Goal: Check status

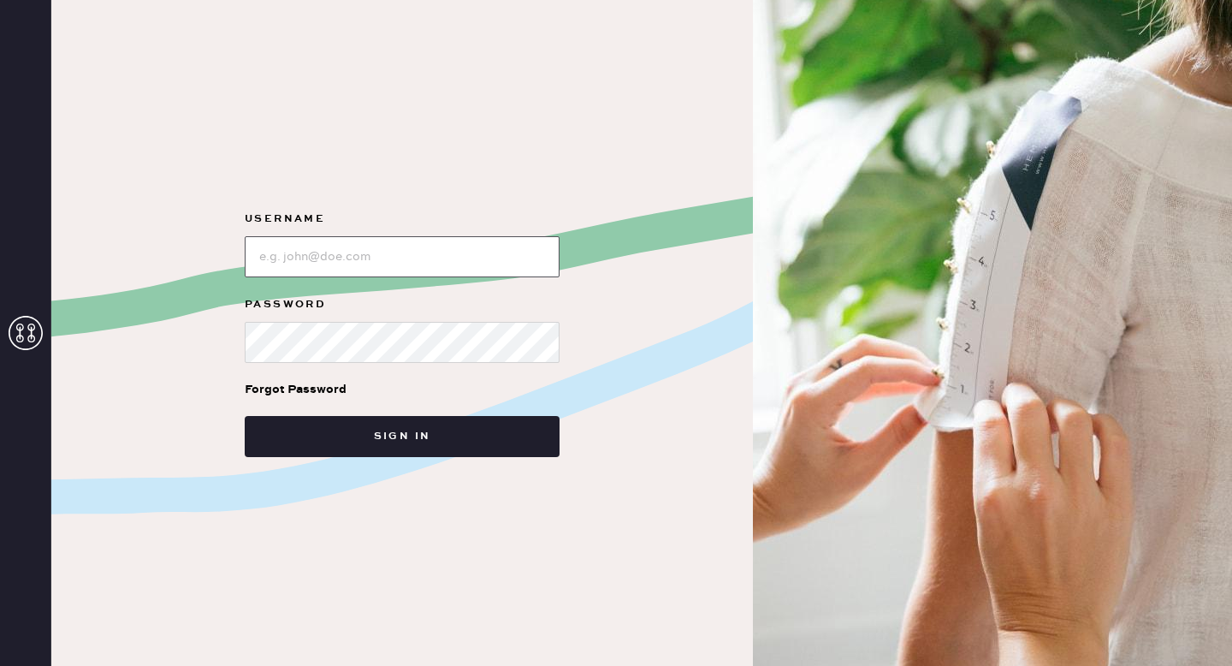
click at [441, 243] on input "loginName" at bounding box center [402, 256] width 315 height 41
type input "[EMAIL_ADDRESS][DOMAIN_NAME]"
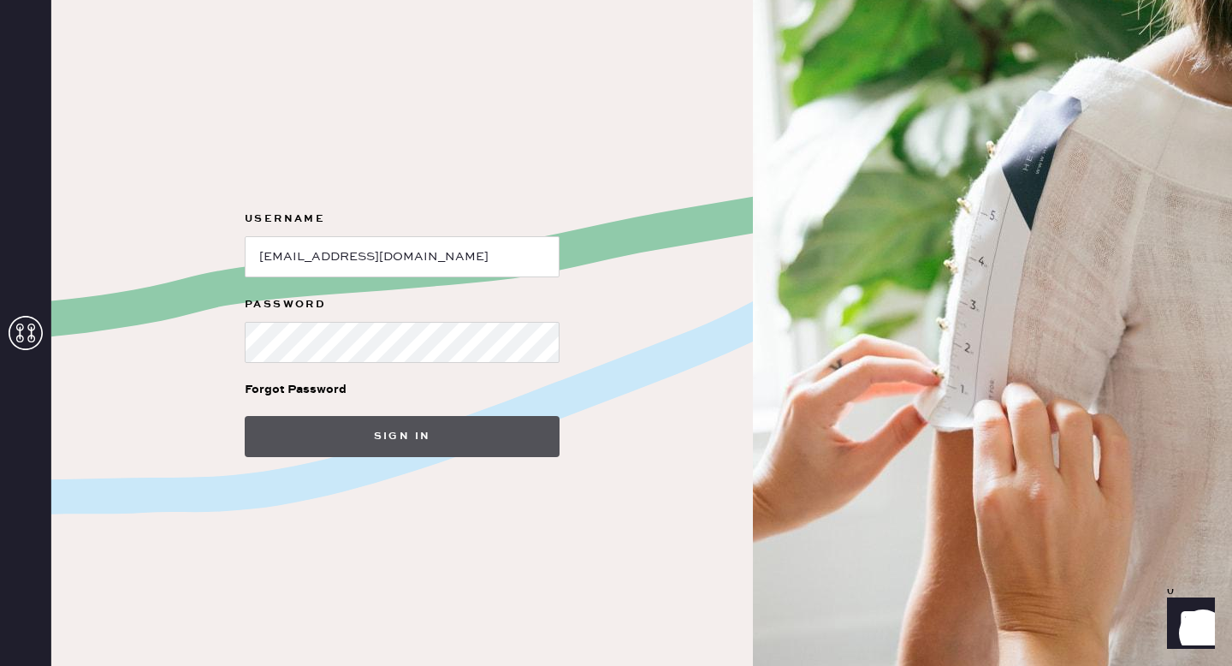
click at [446, 430] on button "Sign in" at bounding box center [402, 436] width 315 height 41
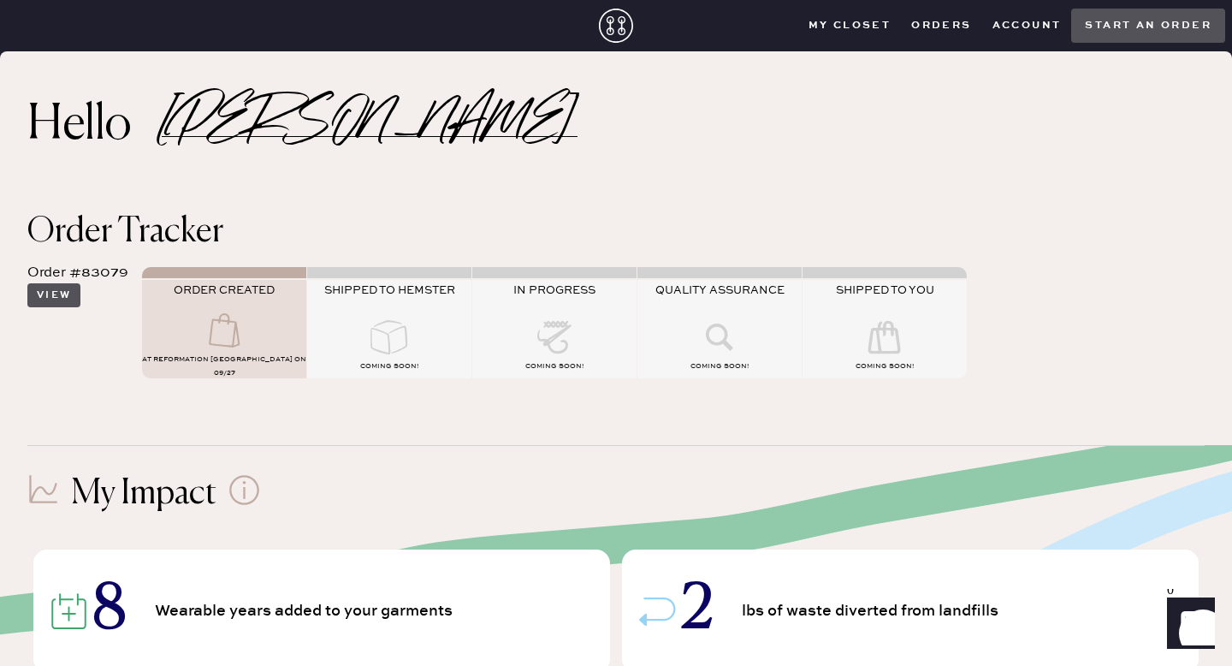
click at [50, 305] on button "View" at bounding box center [53, 295] width 53 height 24
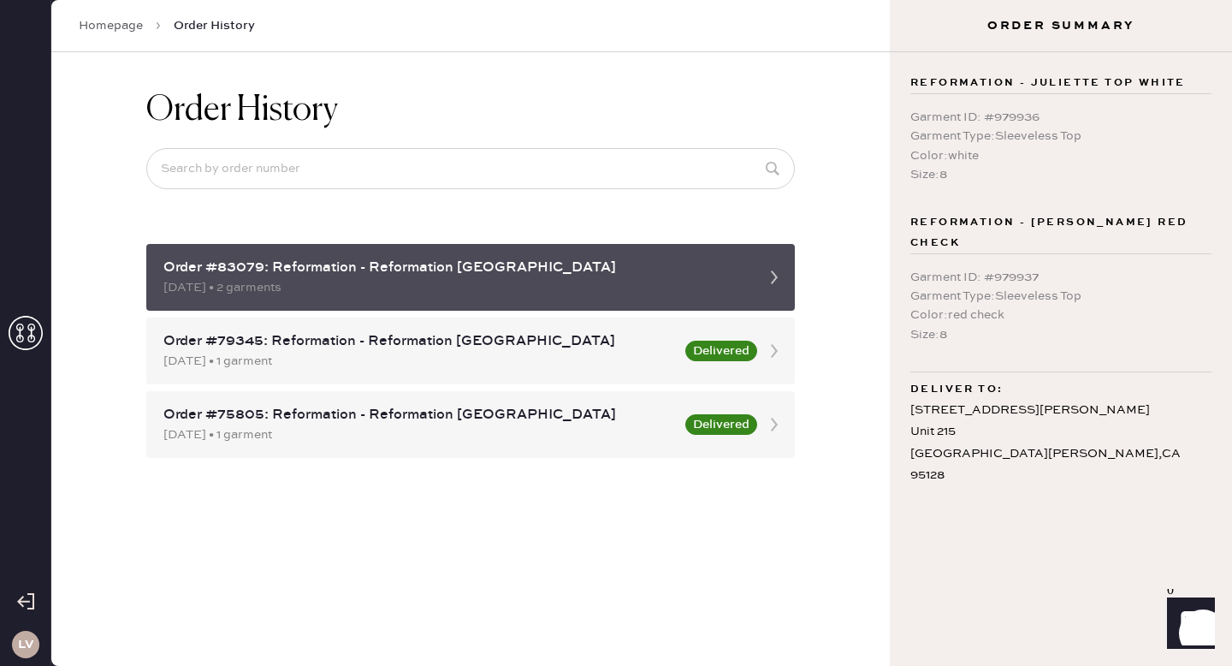
click at [764, 280] on icon at bounding box center [774, 277] width 34 height 34
click at [761, 271] on icon at bounding box center [774, 277] width 34 height 34
